Goal: Book appointment/travel/reservation

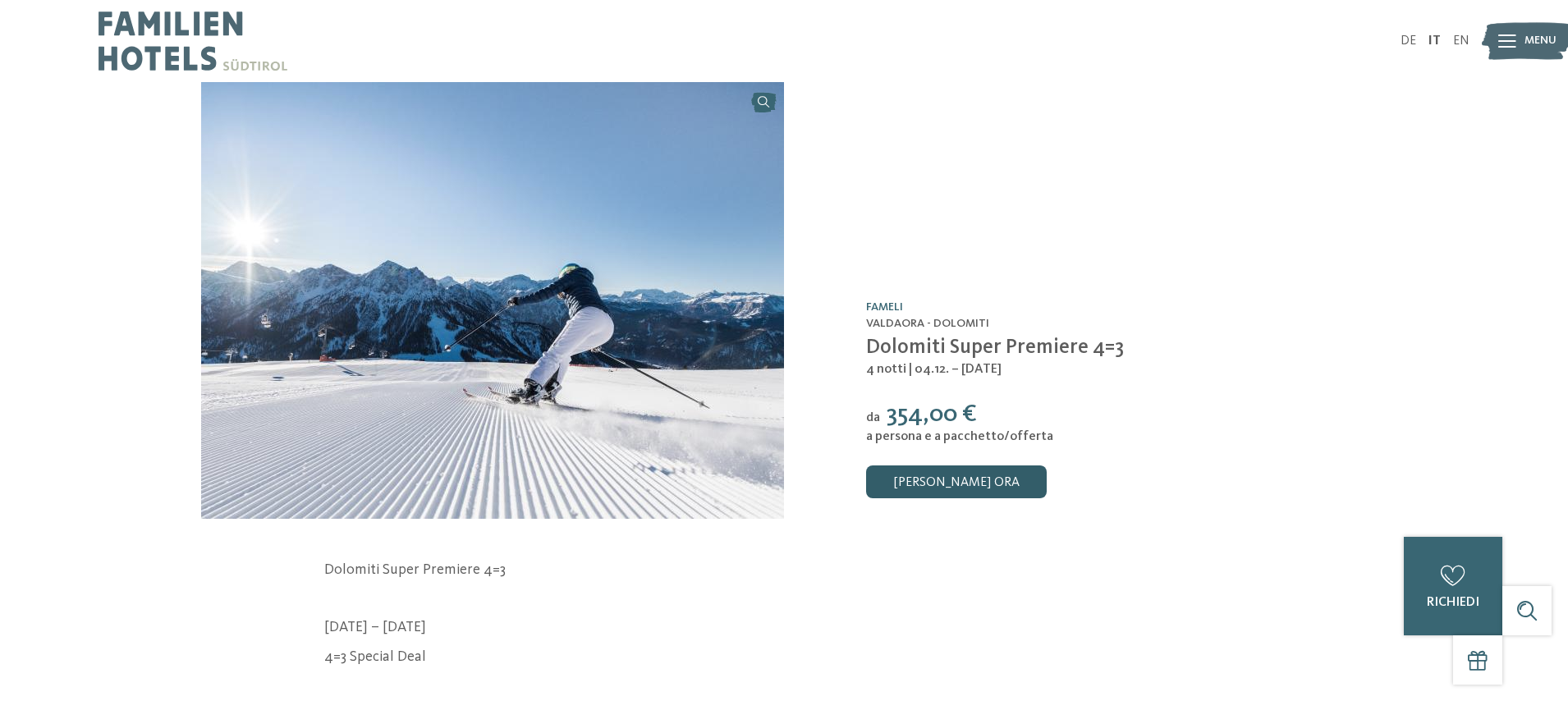
click at [978, 487] on link "[PERSON_NAME] ora" at bounding box center [956, 482] width 180 height 33
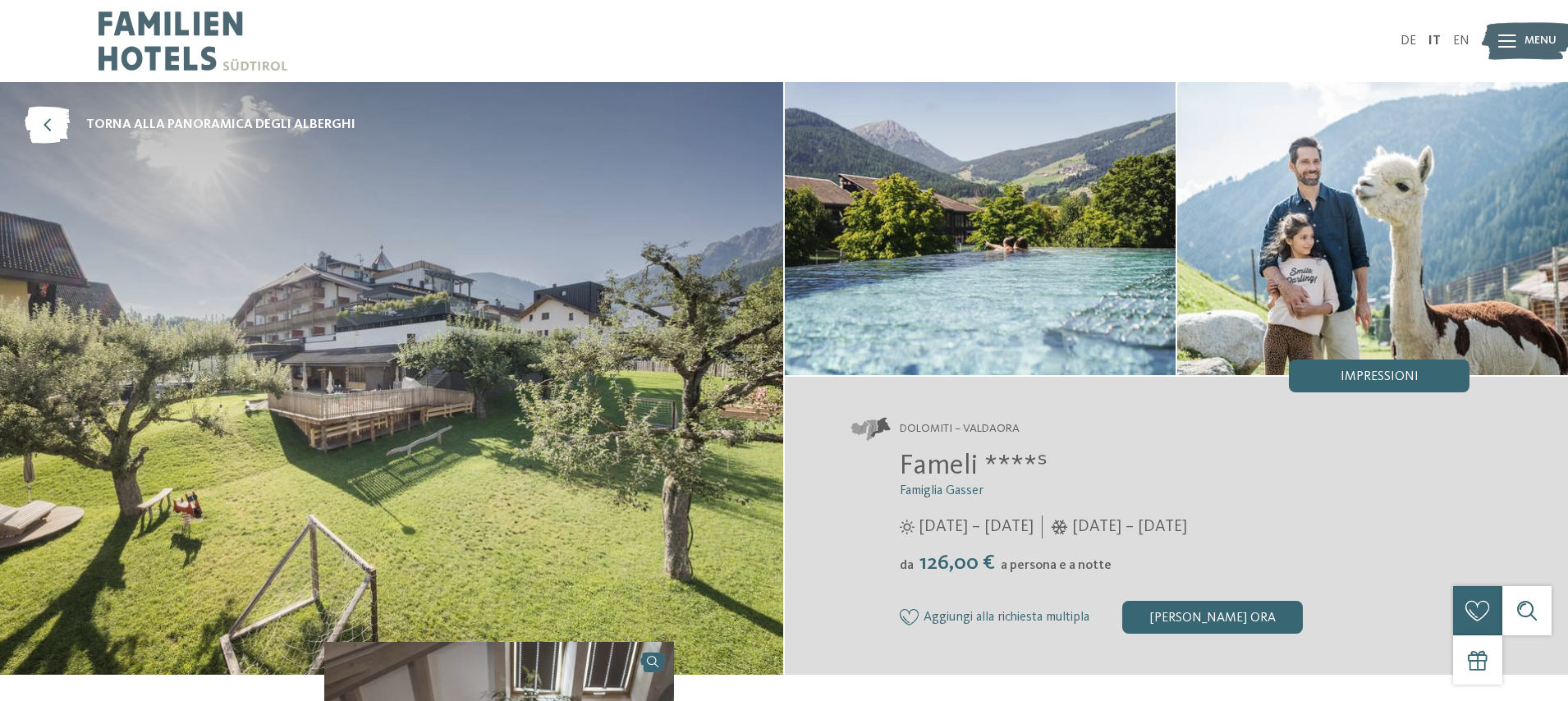
click at [191, 17] on img at bounding box center [193, 41] width 189 height 82
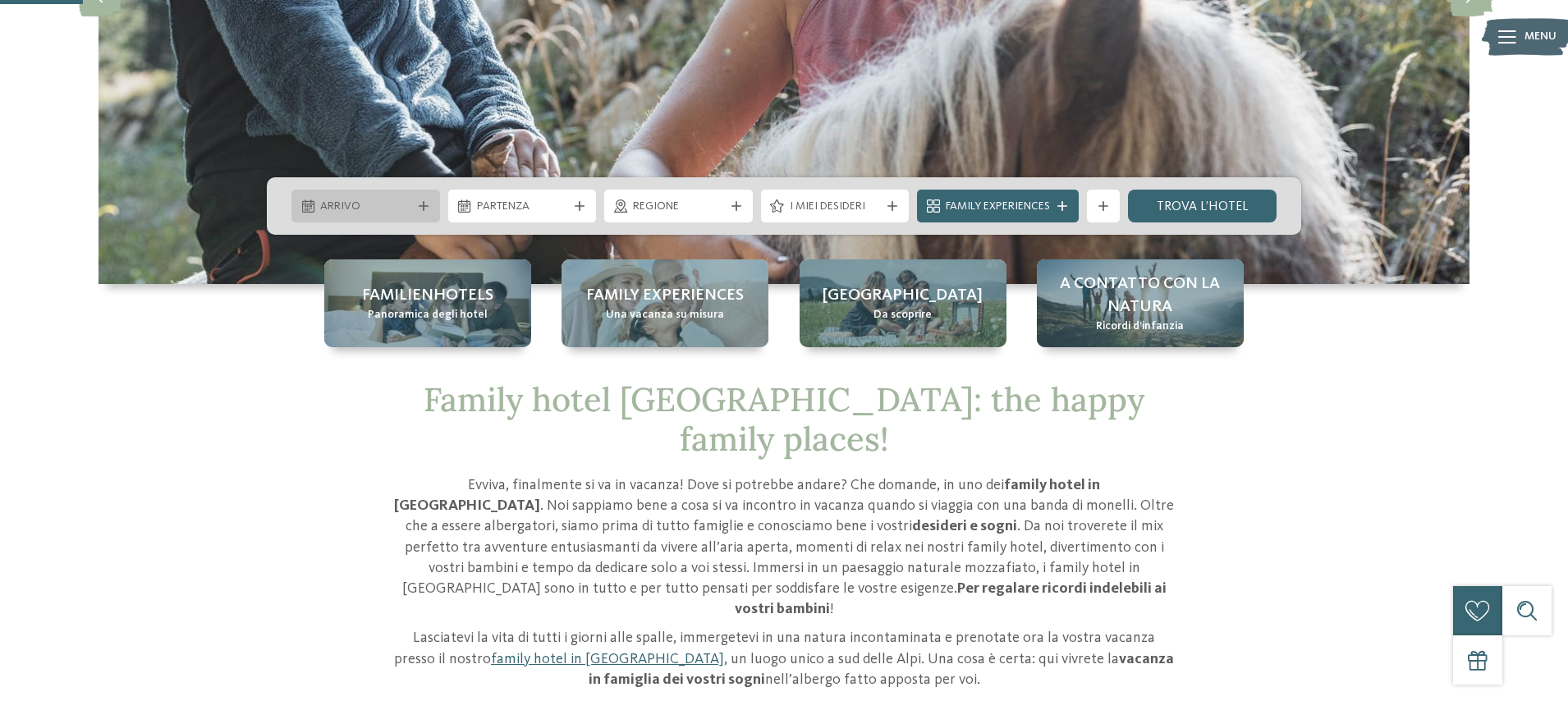
click at [367, 196] on div "Arrivo" at bounding box center [366, 206] width 148 height 33
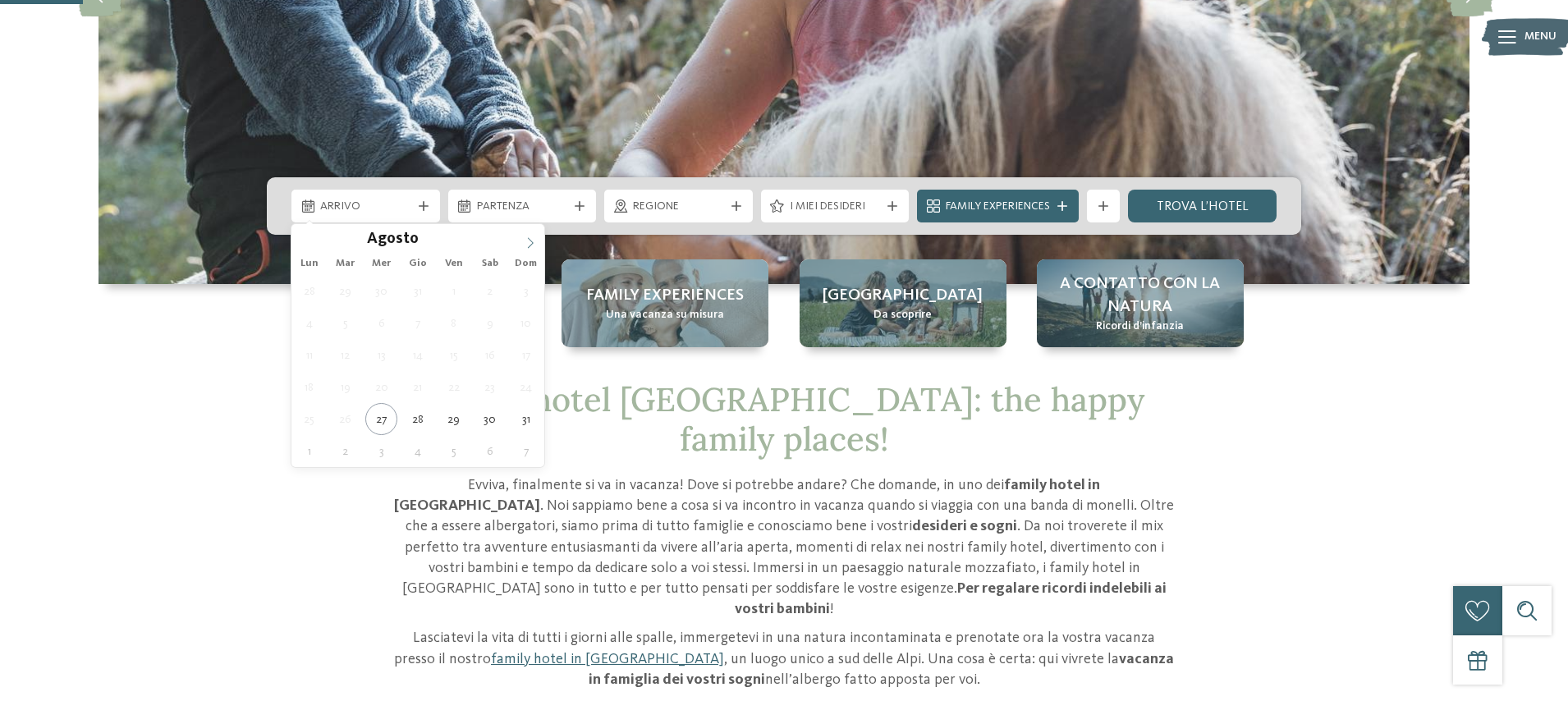
click at [530, 245] on icon at bounding box center [531, 242] width 6 height 10
click at [529, 245] on icon at bounding box center [531, 242] width 6 height 10
click at [527, 245] on icon at bounding box center [530, 243] width 11 height 11
type div "07.12.2025"
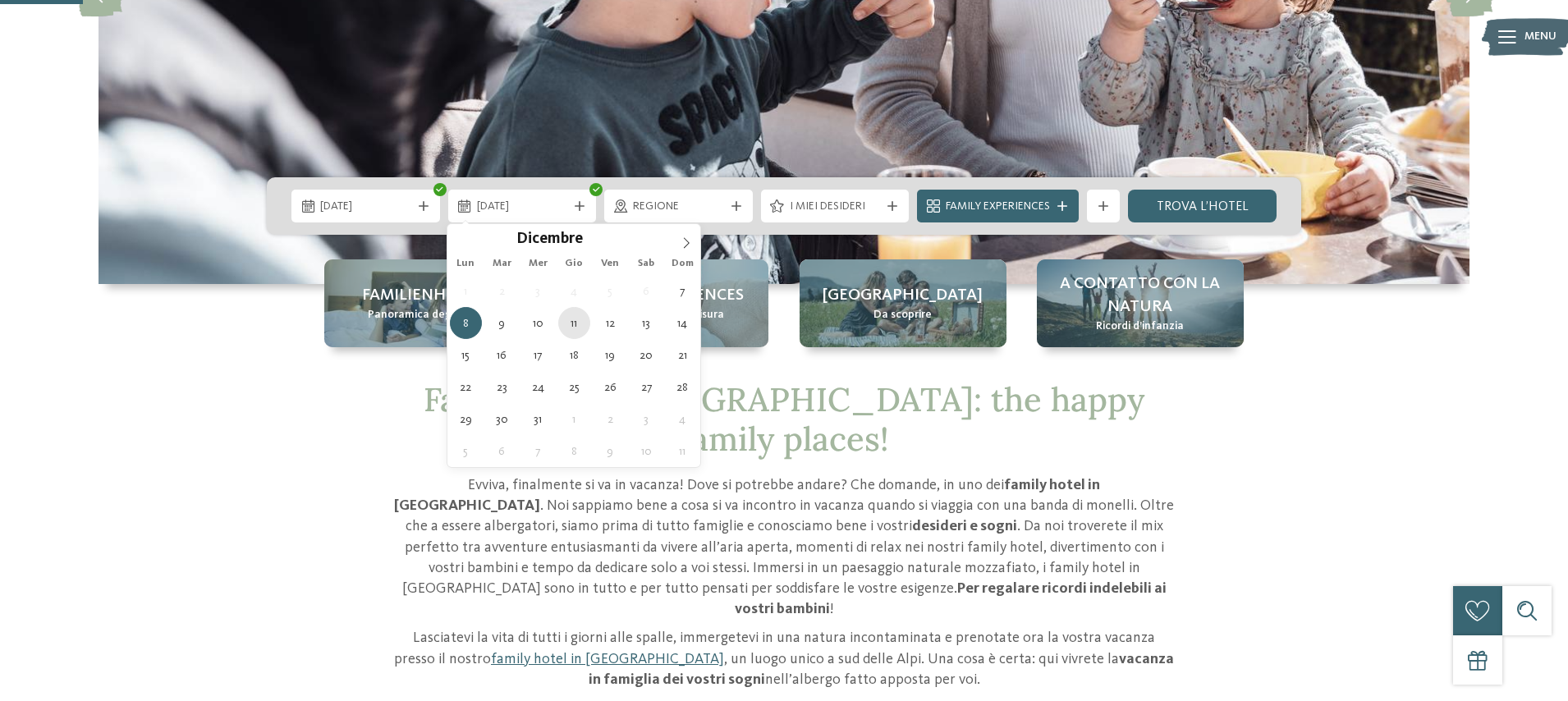
type div "11.12.2025"
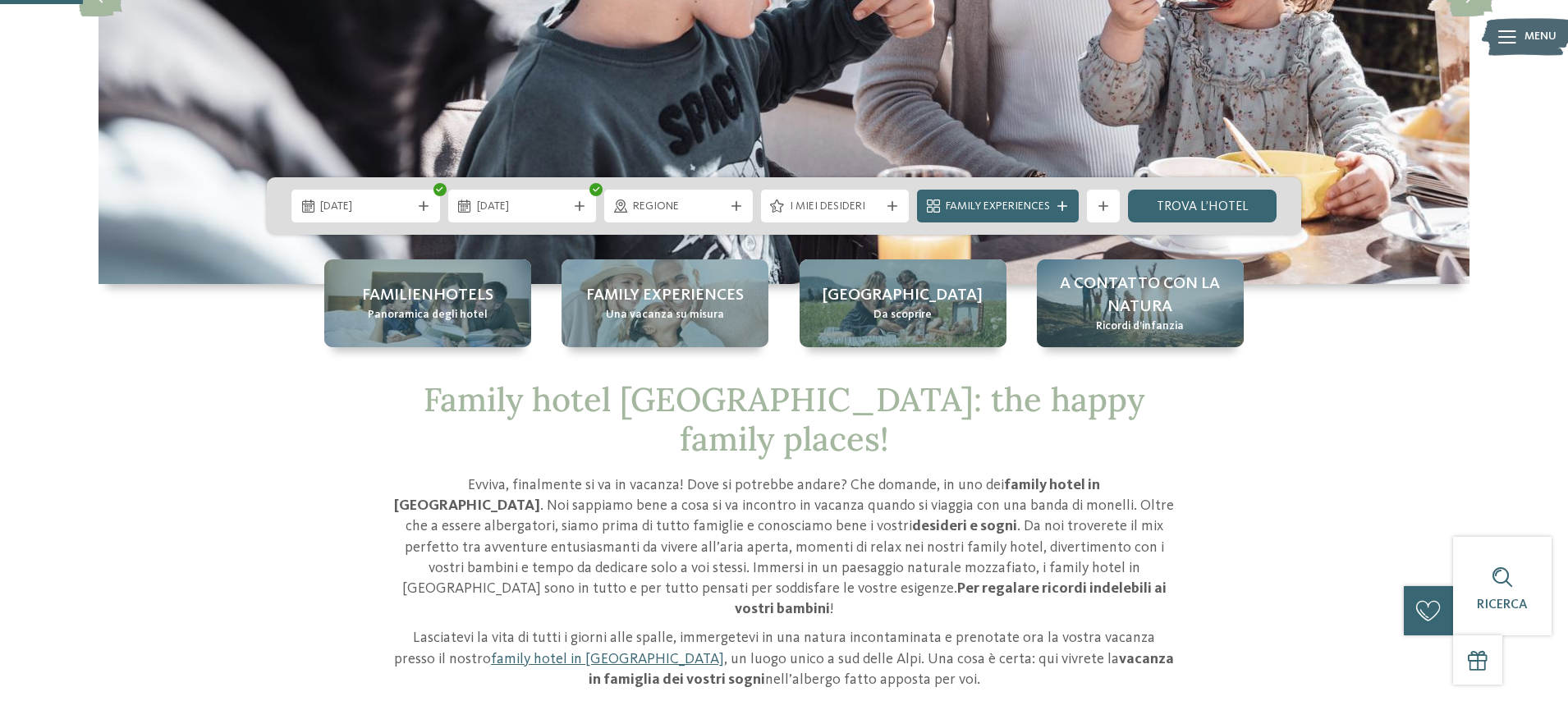
click at [649, 218] on div "Regione" at bounding box center [678, 206] width 148 height 33
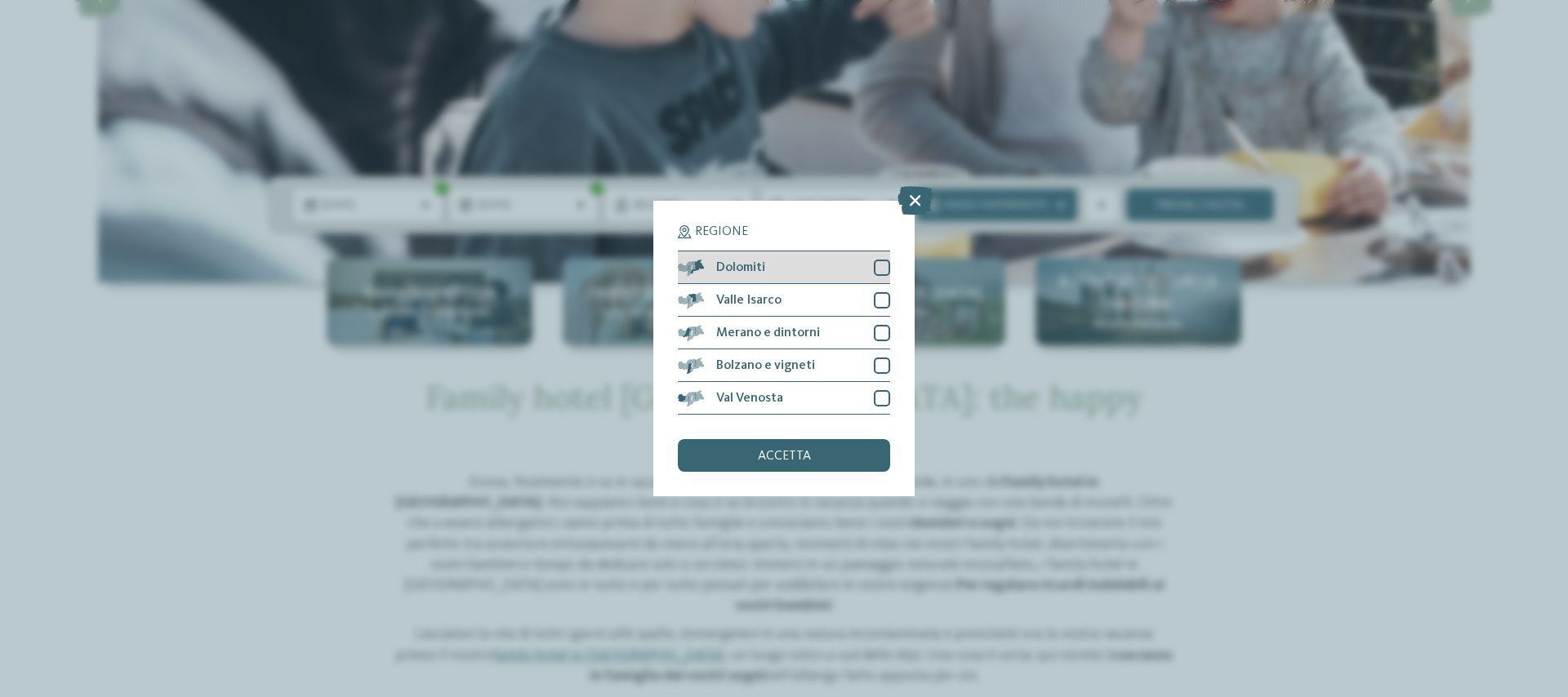
click at [881, 268] on div at bounding box center [881, 267] width 16 height 16
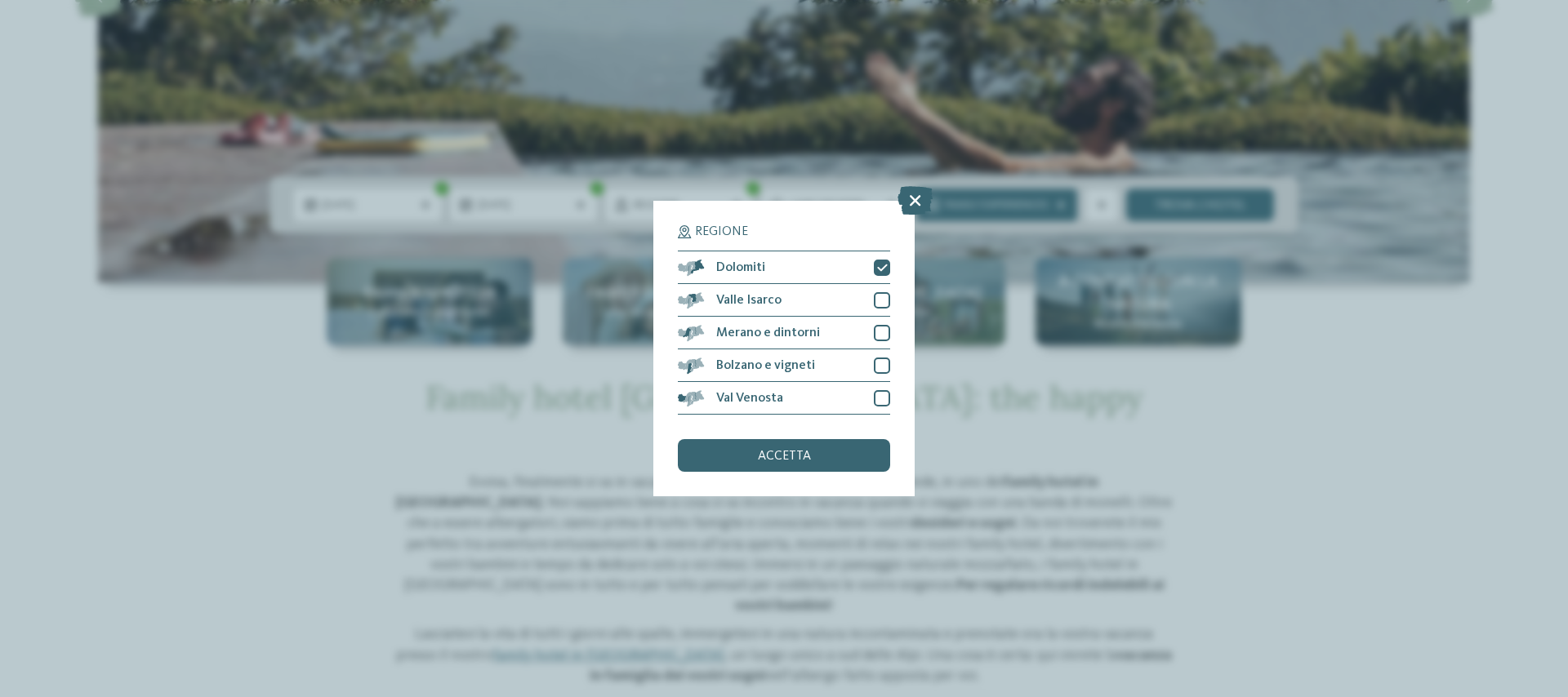
click at [845, 450] on div "accetta" at bounding box center [783, 455] width 213 height 33
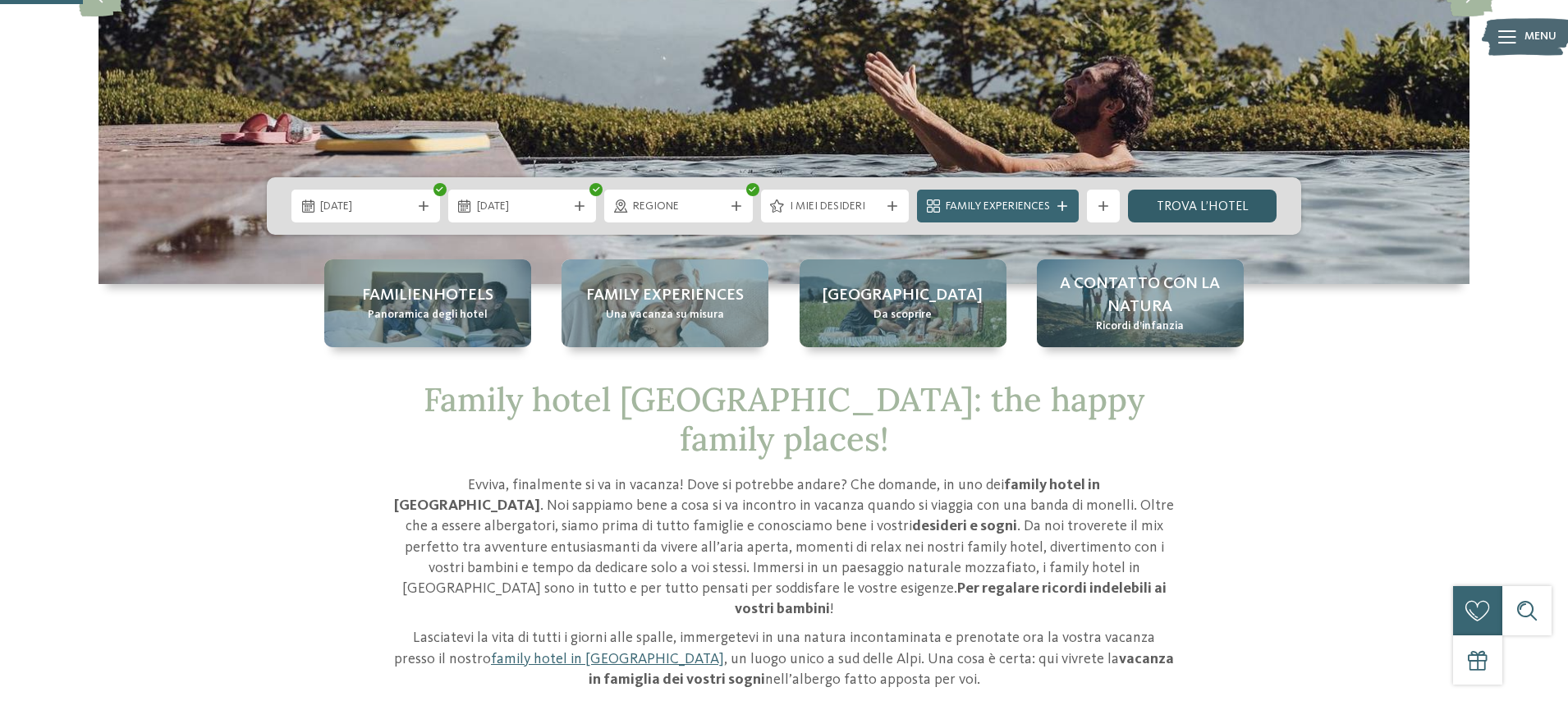
click at [1184, 209] on link "trova l’hotel" at bounding box center [1202, 206] width 148 height 33
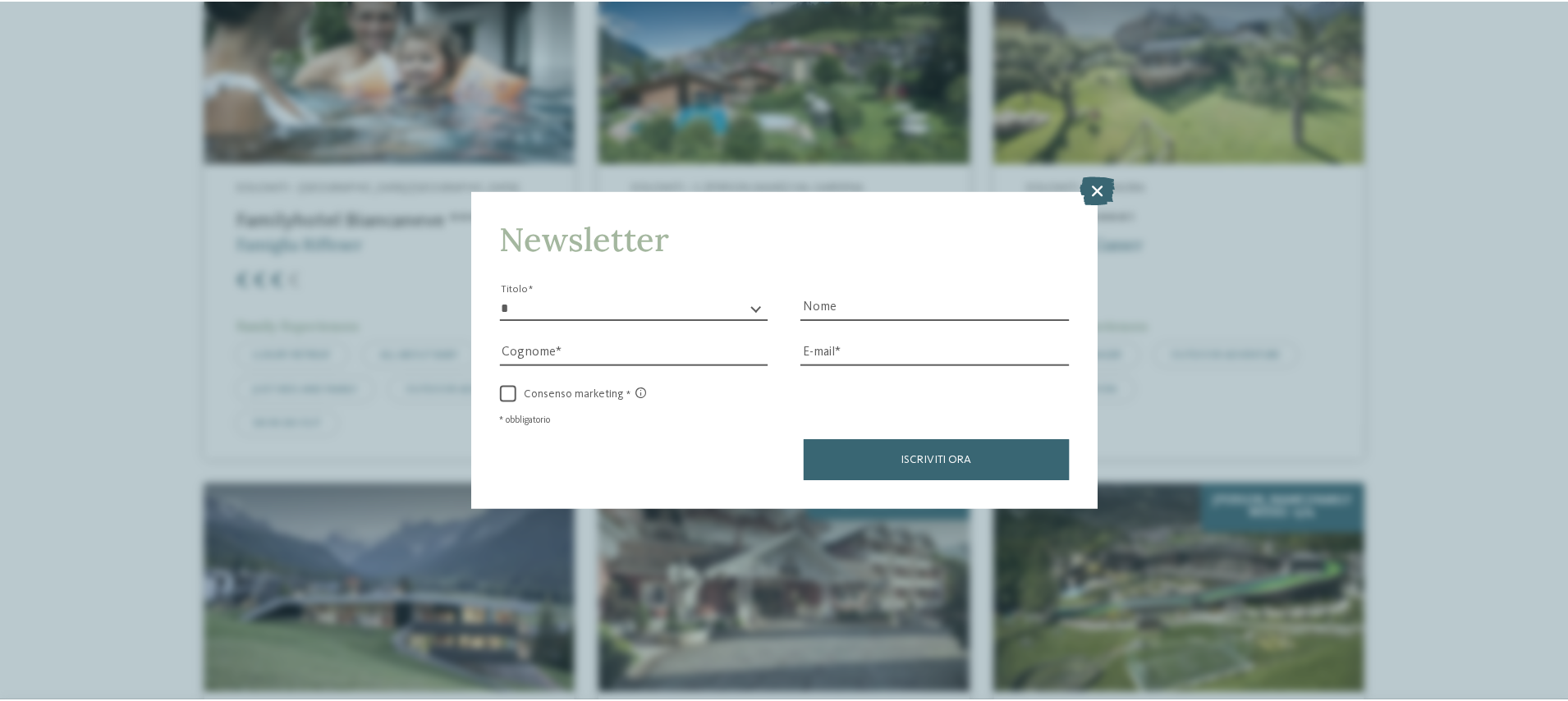
scroll to position [800, 0]
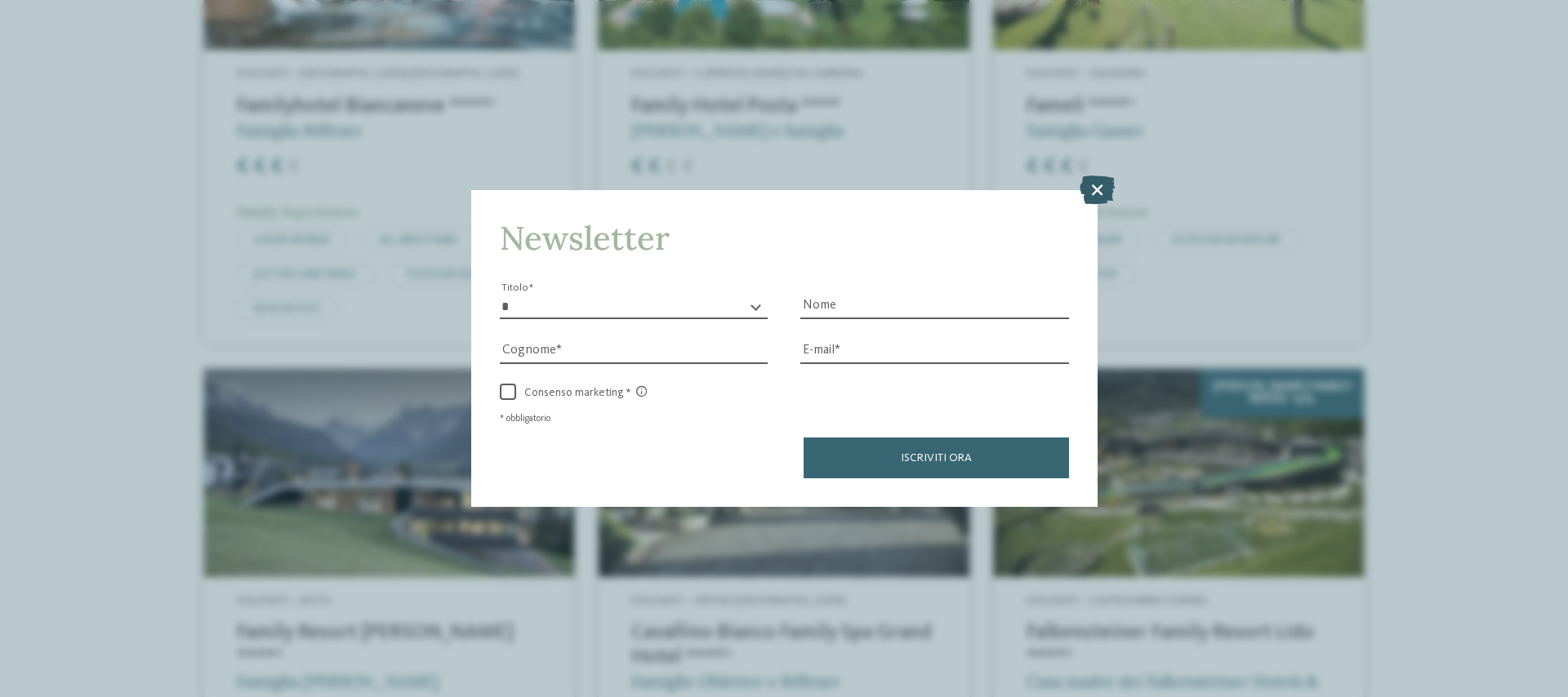
click at [1102, 191] on icon at bounding box center [1097, 189] width 35 height 28
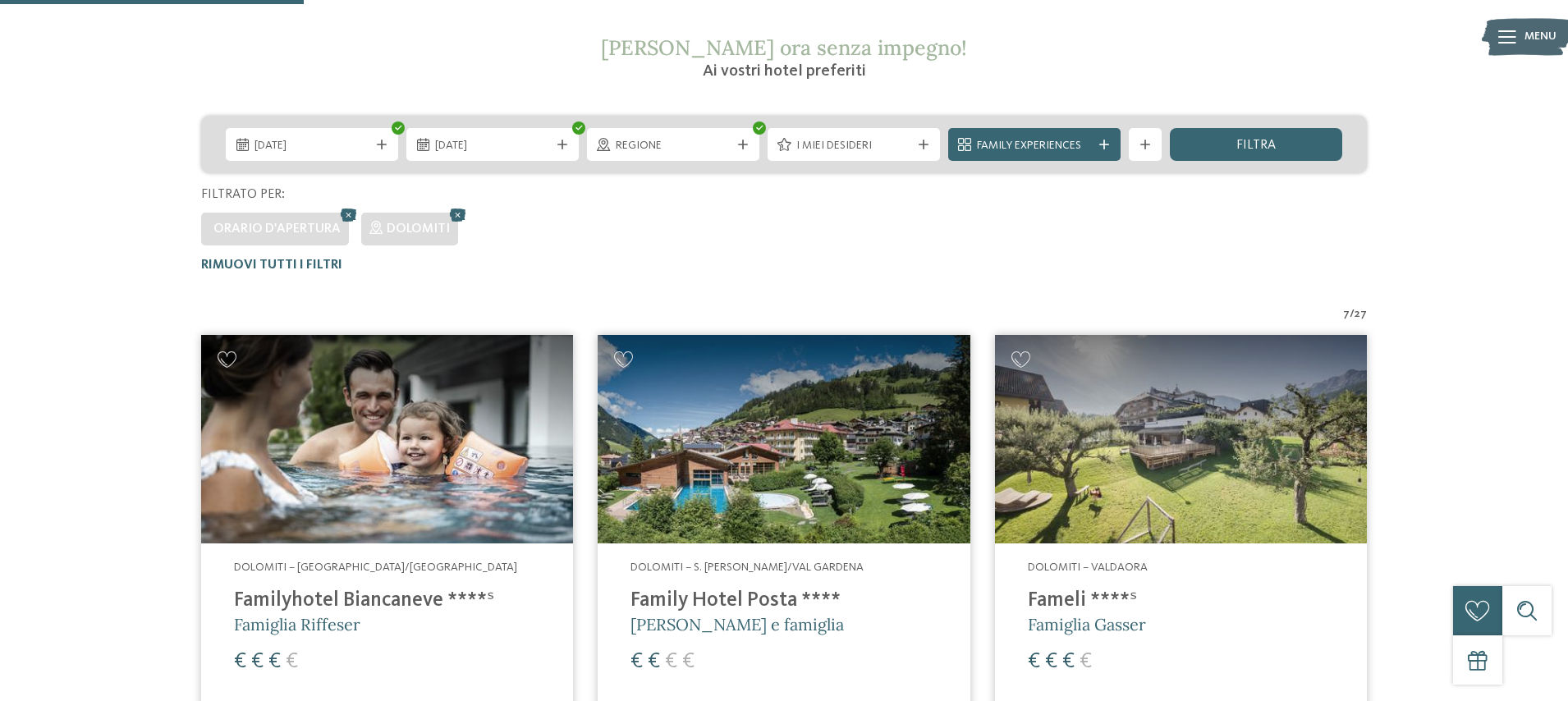
scroll to position [0, 0]
